Goal: Information Seeking & Learning: Learn about a topic

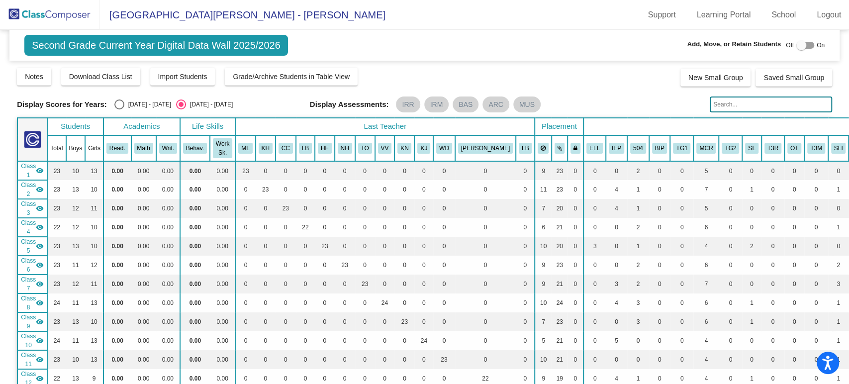
scroll to position [331, 0]
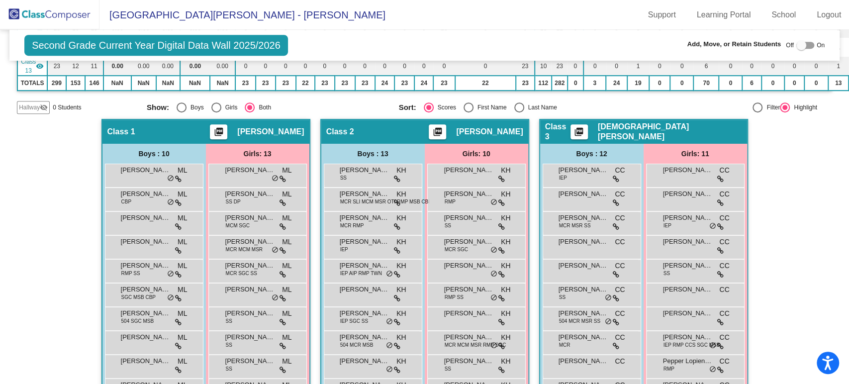
click at [68, 10] on img at bounding box center [49, 14] width 99 height 29
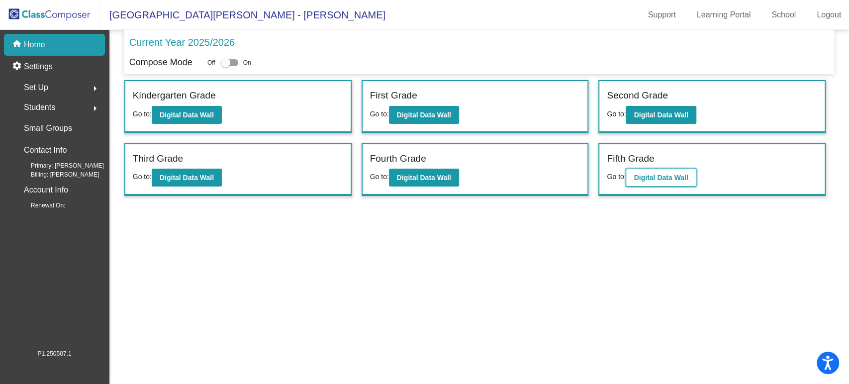
click at [645, 174] on b "Digital Data Wall" at bounding box center [660, 177] width 54 height 8
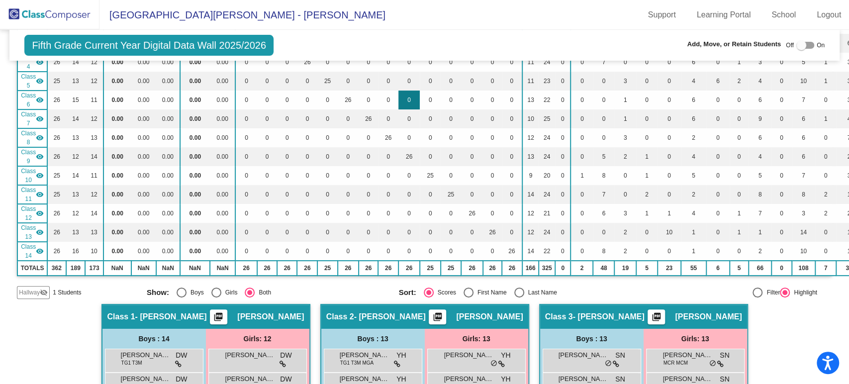
scroll to position [21, 0]
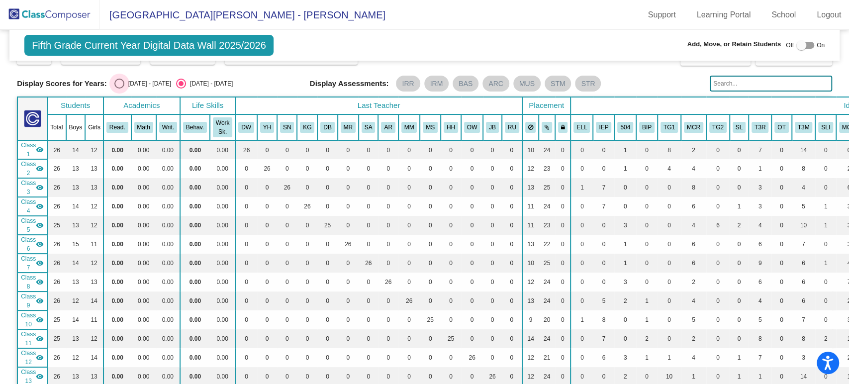
click at [119, 82] on div "Select an option" at bounding box center [119, 84] width 10 height 10
click at [119, 88] on input "[DATE] - [DATE]" at bounding box center [119, 88] width 0 height 0
radio input "true"
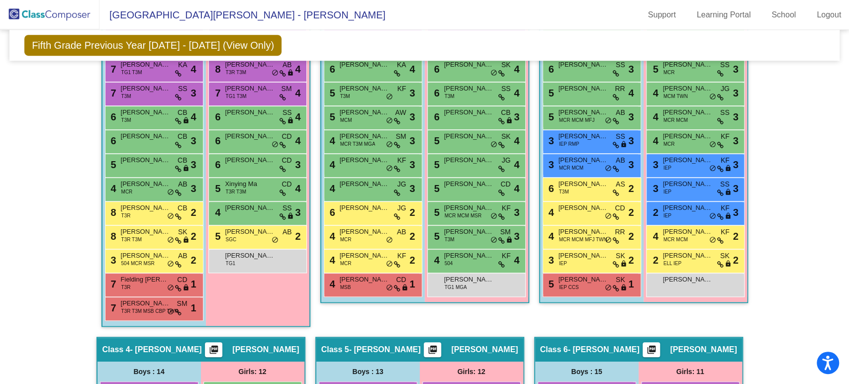
scroll to position [1661, 0]
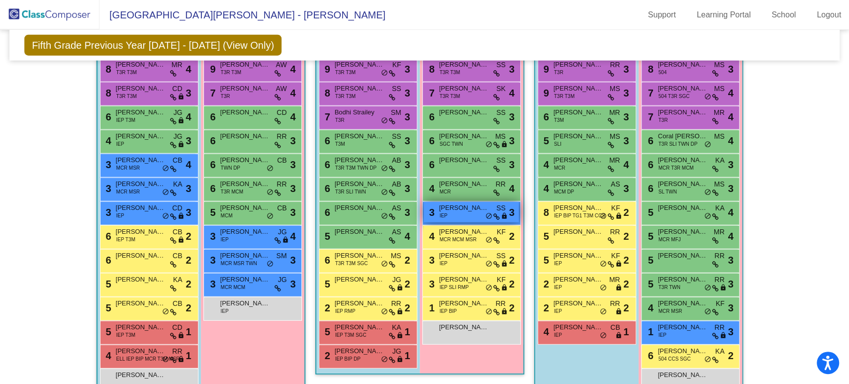
click at [469, 207] on span "[PERSON_NAME]" at bounding box center [464, 208] width 50 height 10
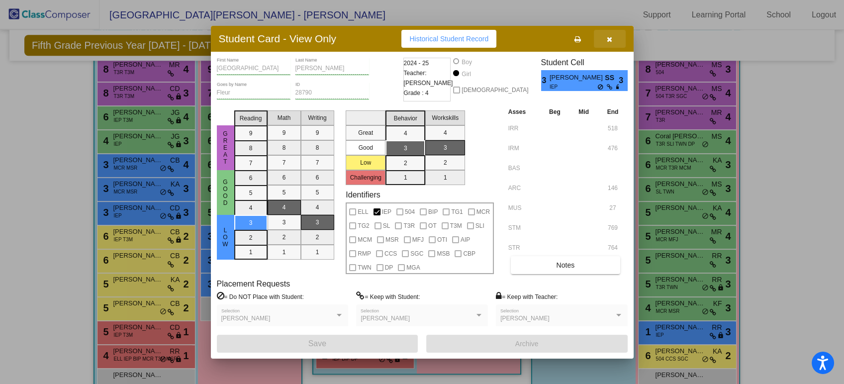
click at [608, 39] on icon "button" at bounding box center [608, 39] width 5 height 7
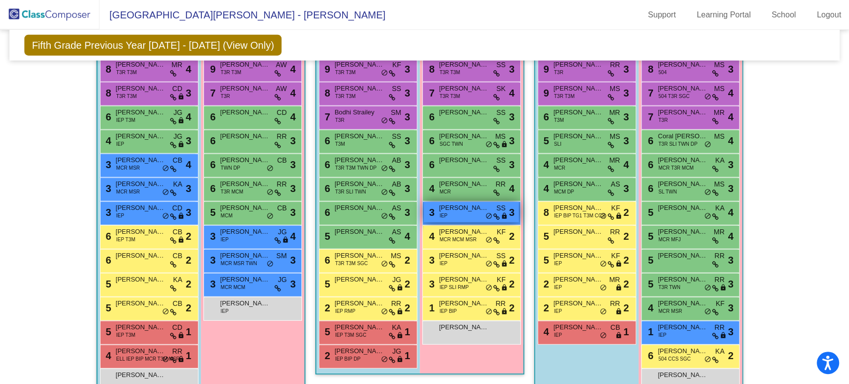
click at [472, 210] on div "3 [PERSON_NAME] IEP SS lock do_not_disturb_alt 3" at bounding box center [471, 212] width 95 height 20
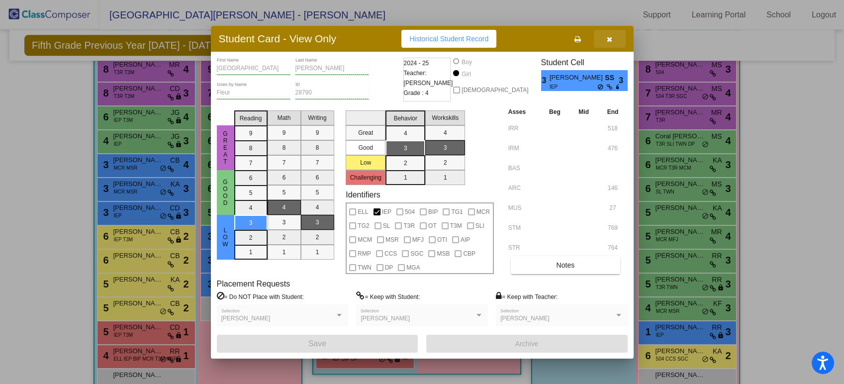
click at [608, 36] on icon "button" at bounding box center [608, 39] width 5 height 7
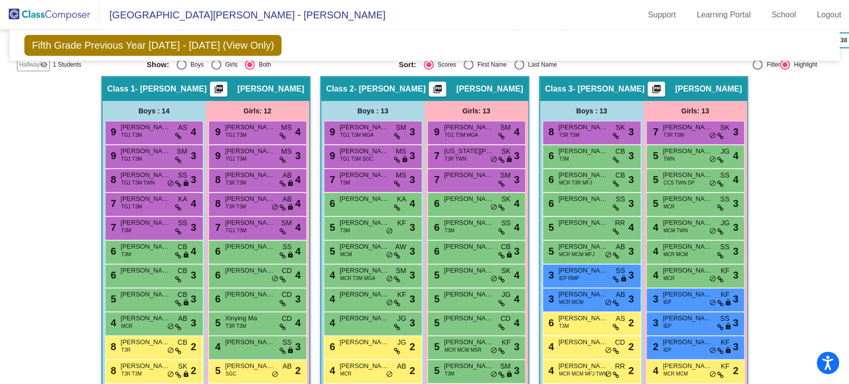
scroll to position [446, 0]
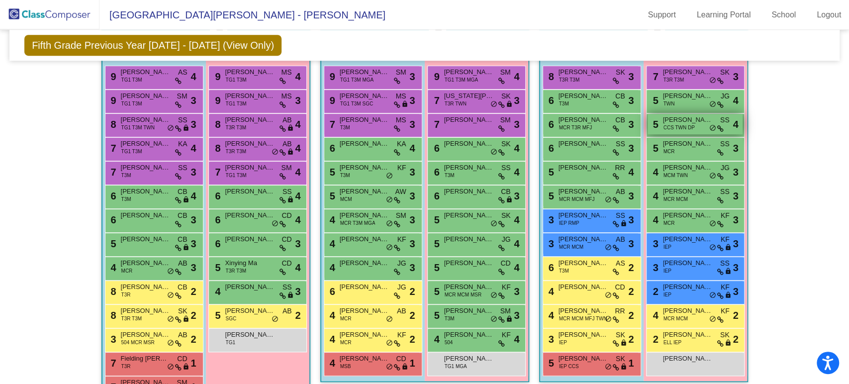
click at [675, 126] on span "CCS TWN DP" at bounding box center [678, 127] width 31 height 7
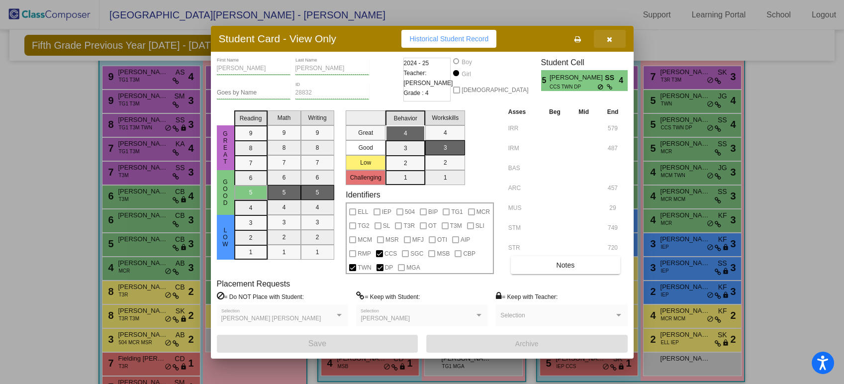
click at [606, 41] on icon "button" at bounding box center [608, 39] width 5 height 7
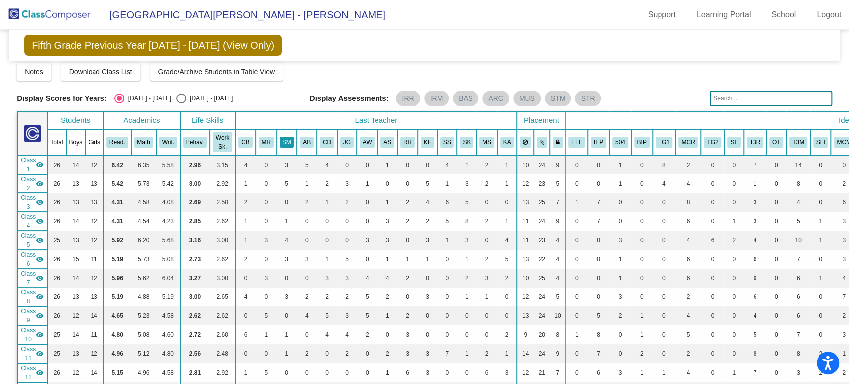
scroll to position [0, 0]
